Goal: Information Seeking & Learning: Learn about a topic

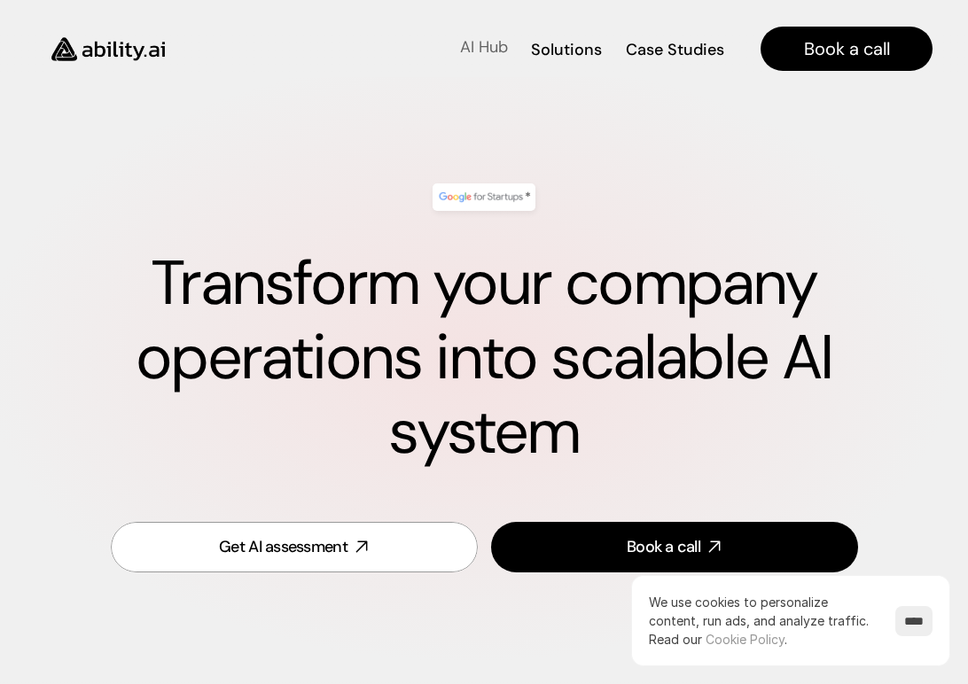
click at [478, 50] on p "AI Hub" at bounding box center [484, 47] width 48 height 22
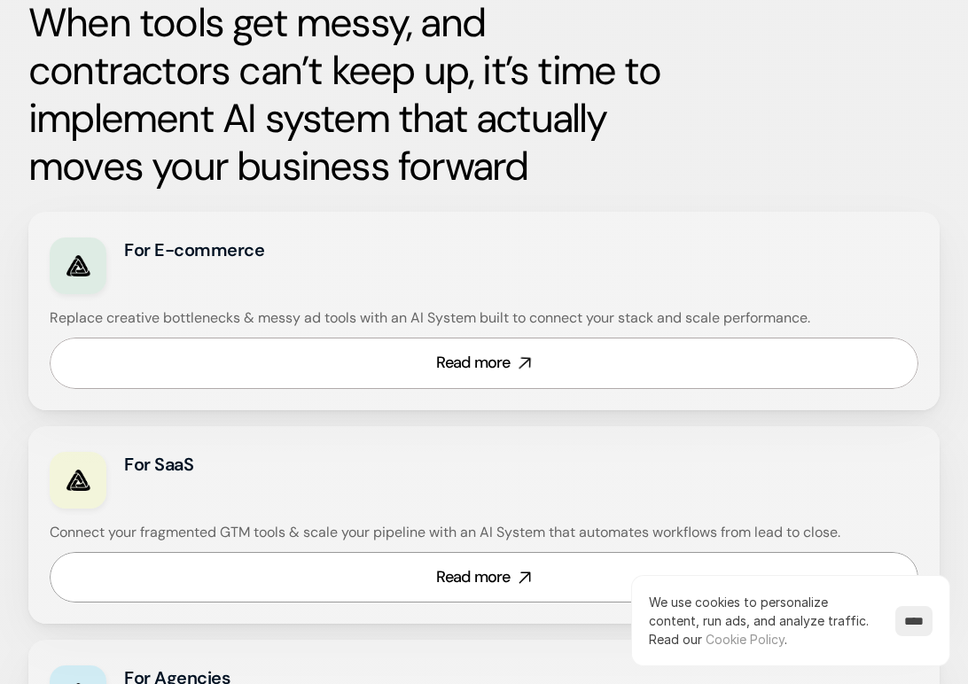
scroll to position [919, 0]
click at [467, 367] on div "Read more" at bounding box center [473, 362] width 74 height 22
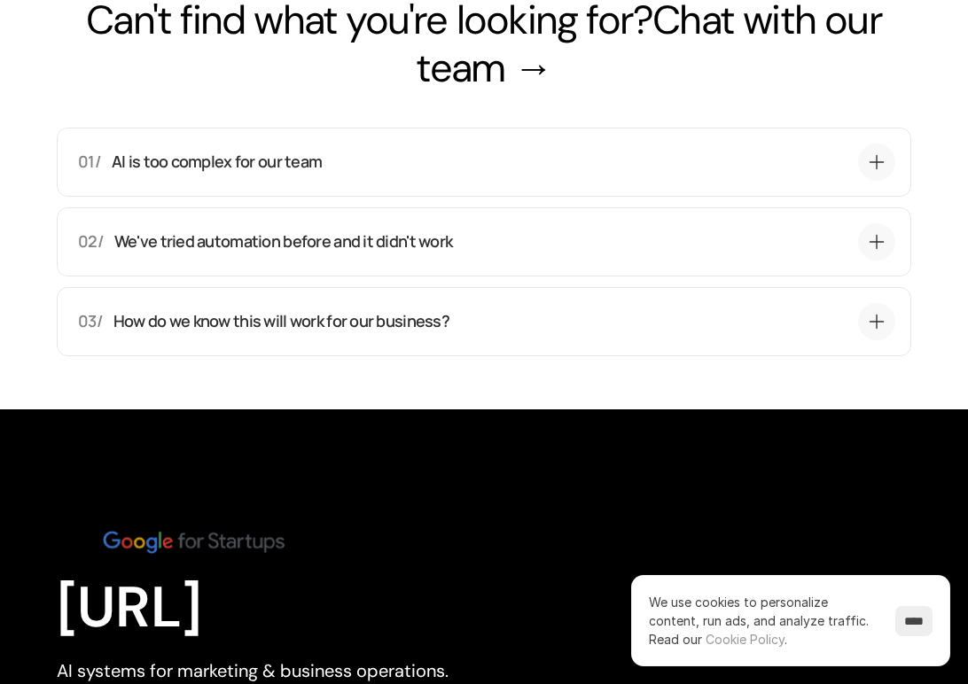
scroll to position [6511, 0]
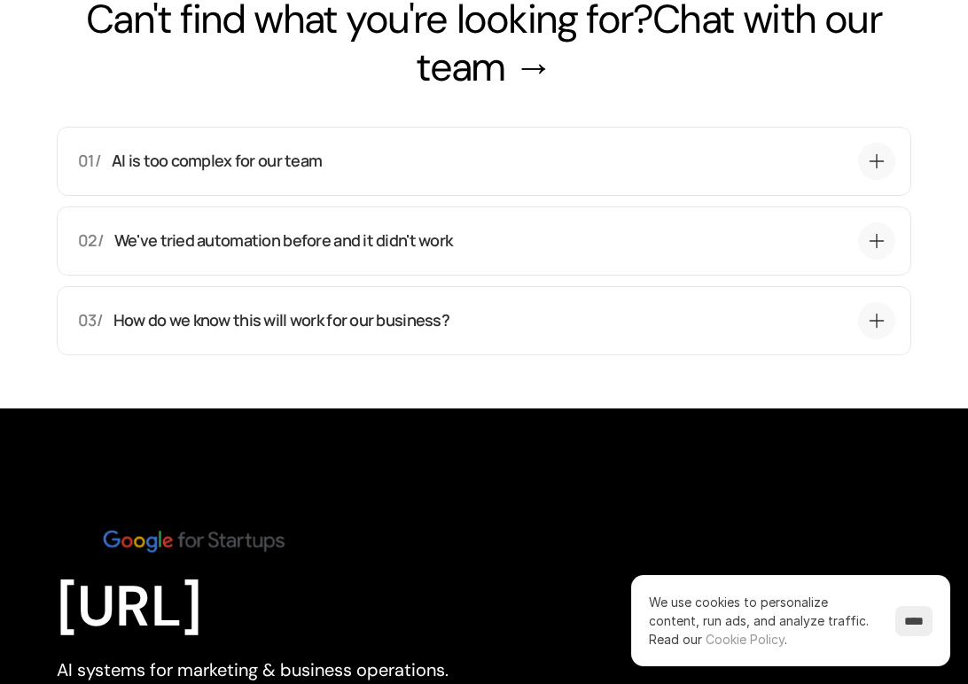
click at [436, 196] on div "01/ AI is too complex for our team That's exactly why we exist. You don't need …" at bounding box center [484, 161] width 854 height 69
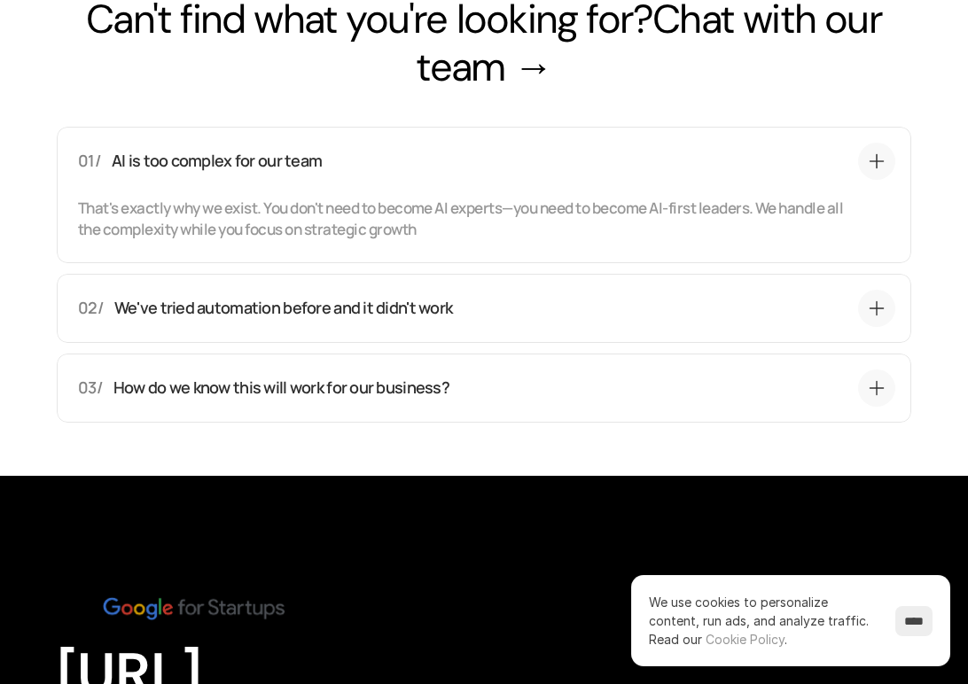
click at [436, 180] on div "01/ AI is too complex for our team" at bounding box center [486, 161] width 817 height 37
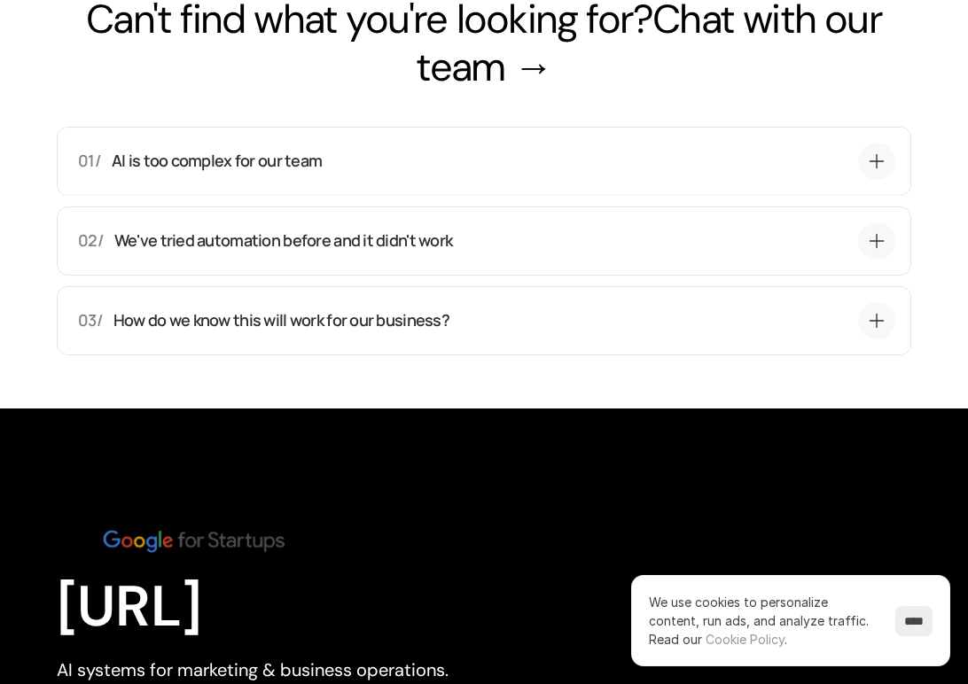
click at [447, 276] on div "02/ We've tried automation before and it didn't work Previous automation added …" at bounding box center [484, 240] width 854 height 69
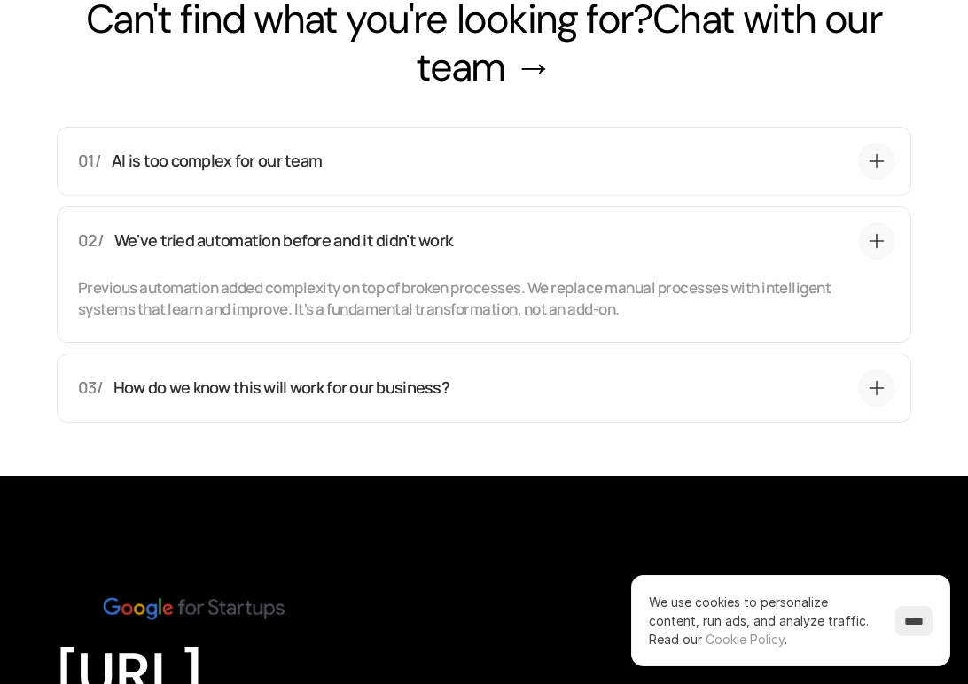
click at [464, 253] on p "We've tried automation before and it didn't work" at bounding box center [472, 241] width 717 height 22
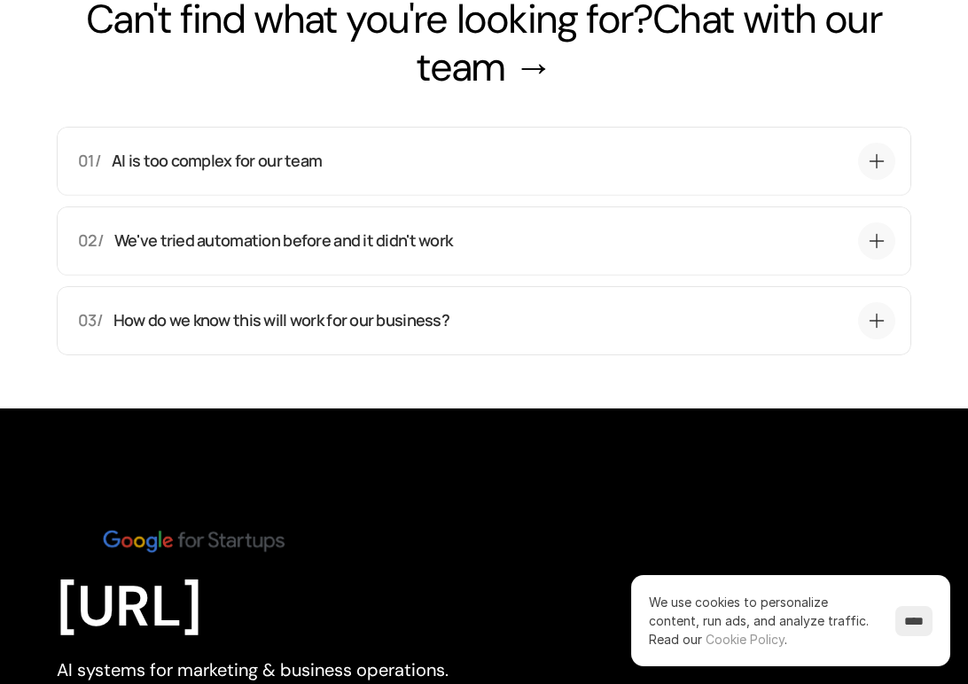
click at [485, 355] on div "03/ How do we know this will work for our business? We offer a 30-day money-bac…" at bounding box center [484, 320] width 854 height 69
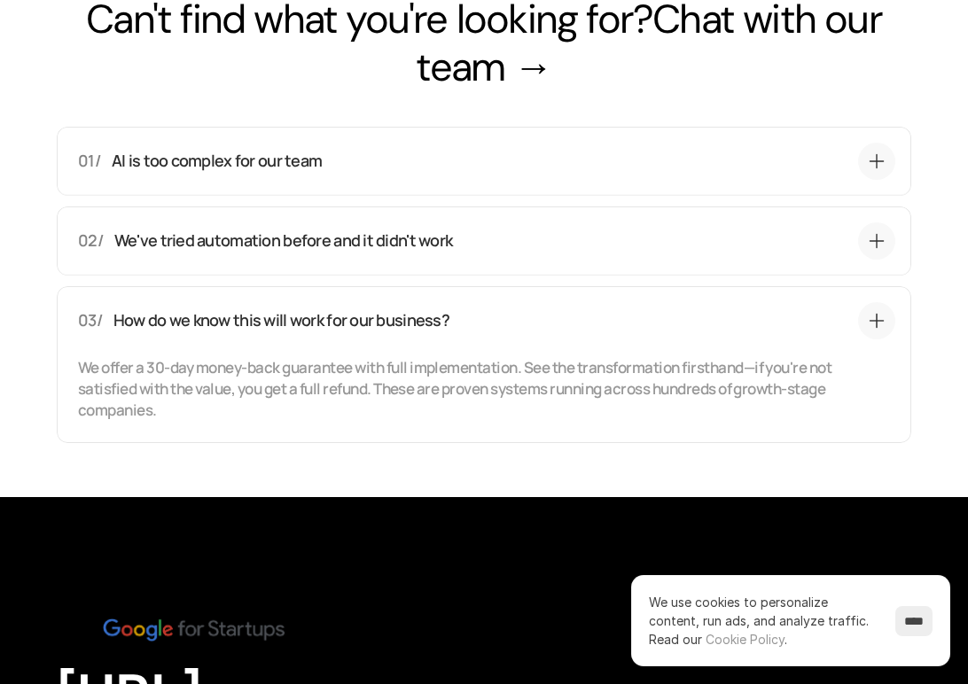
click at [485, 360] on div "03/ How do we know this will work for our business? We offer a 30-day money-bac…" at bounding box center [484, 364] width 854 height 157
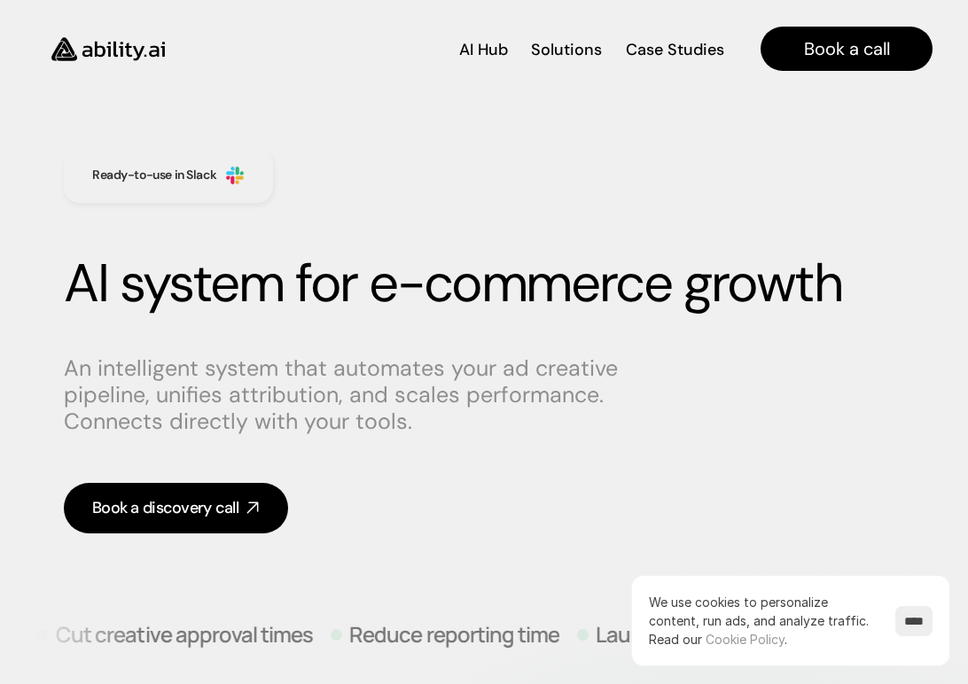
scroll to position [0, 0]
click at [550, 55] on p "Solutions" at bounding box center [566, 47] width 67 height 22
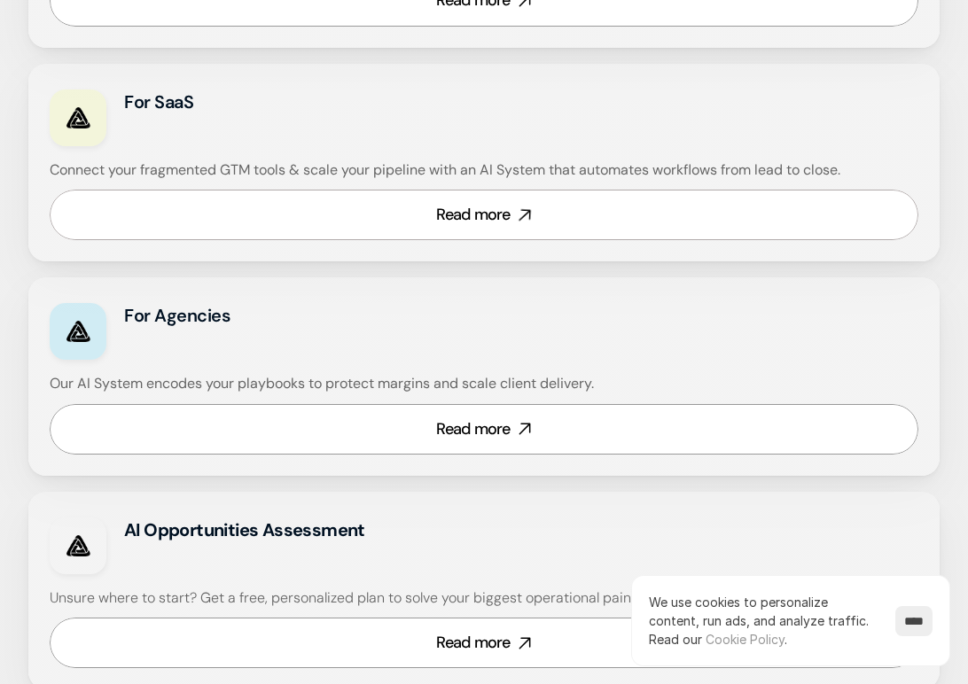
scroll to position [1263, 0]
click at [577, 215] on link "Read more" at bounding box center [484, 214] width 868 height 51
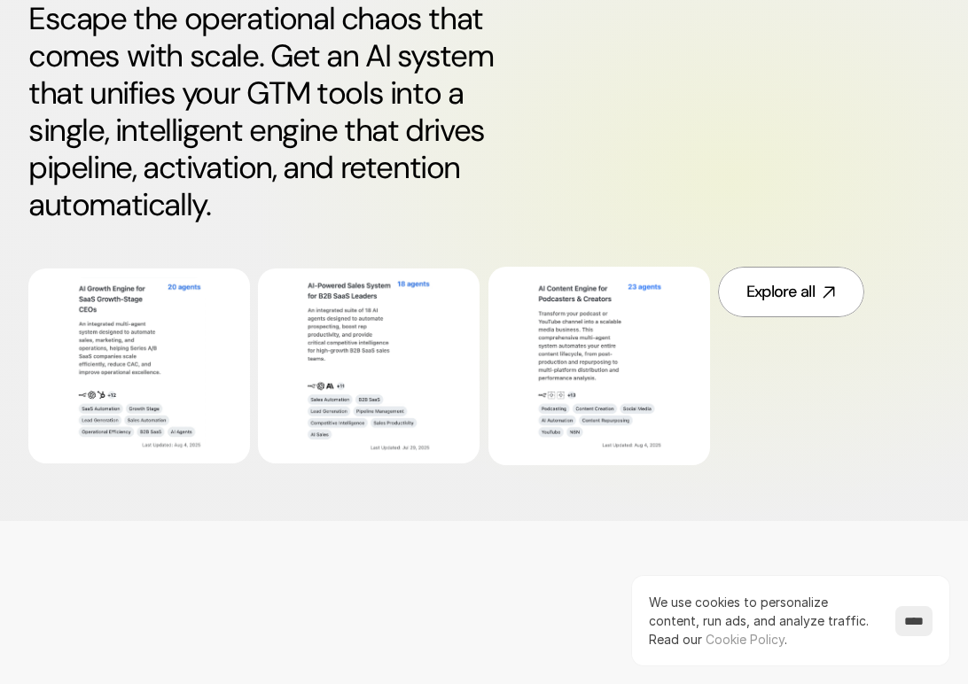
scroll to position [768, 0]
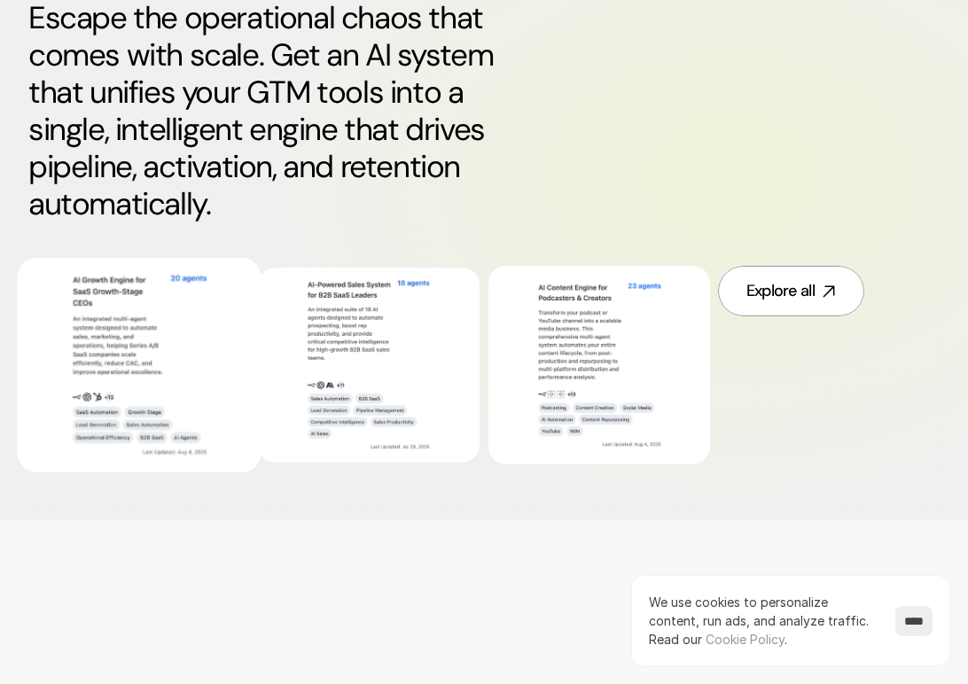
click at [196, 355] on img at bounding box center [139, 365] width 146 height 195
